Goal: Navigation & Orientation: Go to known website

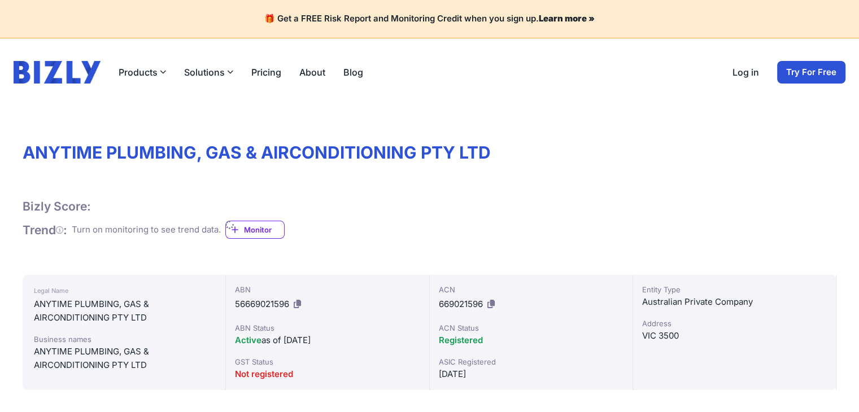
click at [732, 84] on div "Log in Try For Free" at bounding box center [788, 72] width 113 height 23
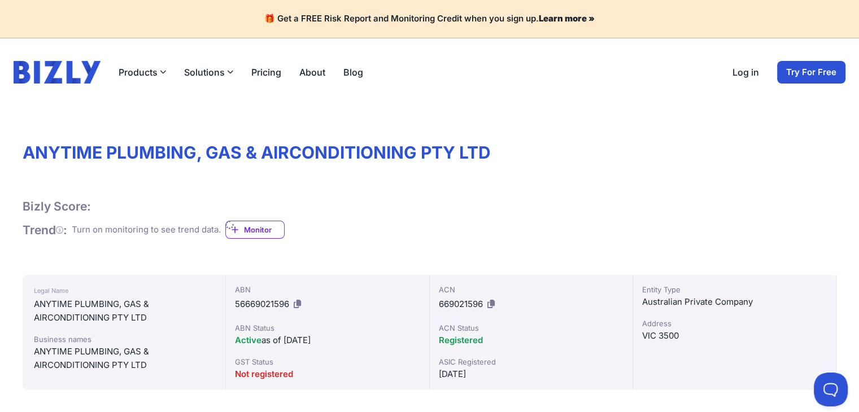
click at [732, 84] on div "Log in Try For Free" at bounding box center [788, 72] width 113 height 23
